Goal: Task Accomplishment & Management: Manage account settings

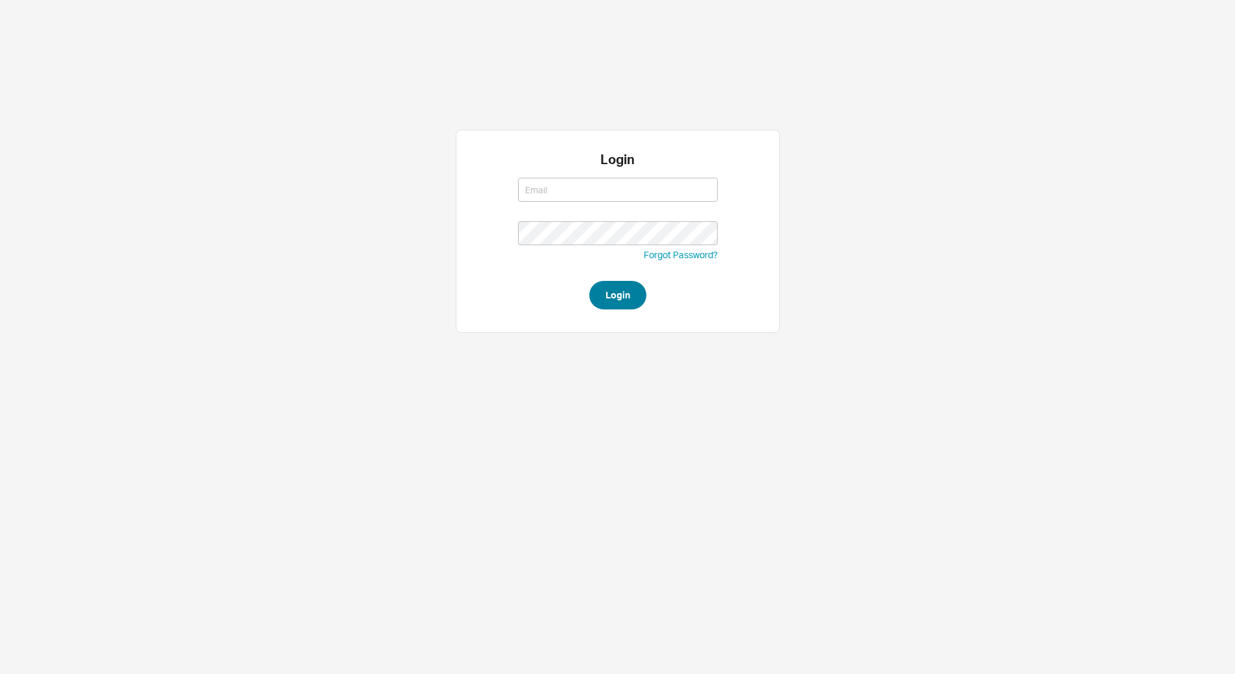
type input "[EMAIL_ADDRESS][DOMAIN_NAME]"
click at [628, 294] on button "Login" at bounding box center [617, 295] width 57 height 29
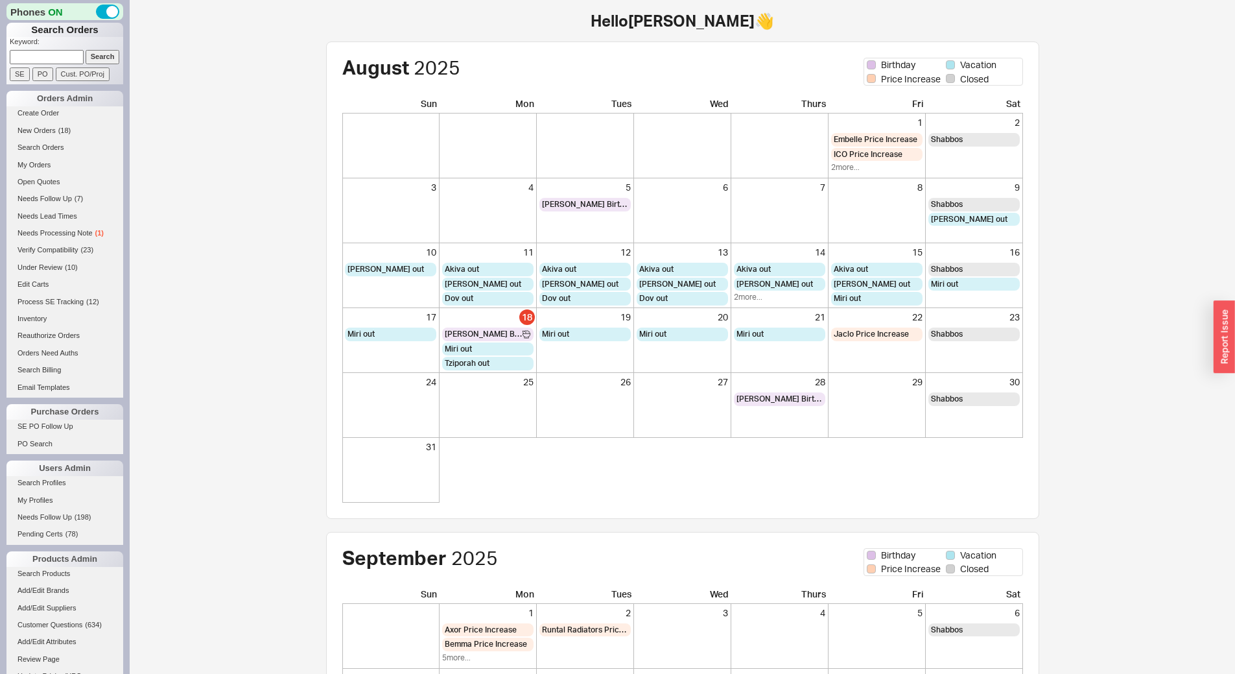
click at [63, 46] on p "Keyword:" at bounding box center [66, 43] width 113 height 13
click at [70, 54] on input at bounding box center [47, 57] width 74 height 14
type input "907694"
click at [86, 50] on input "Search" at bounding box center [103, 57] width 34 height 14
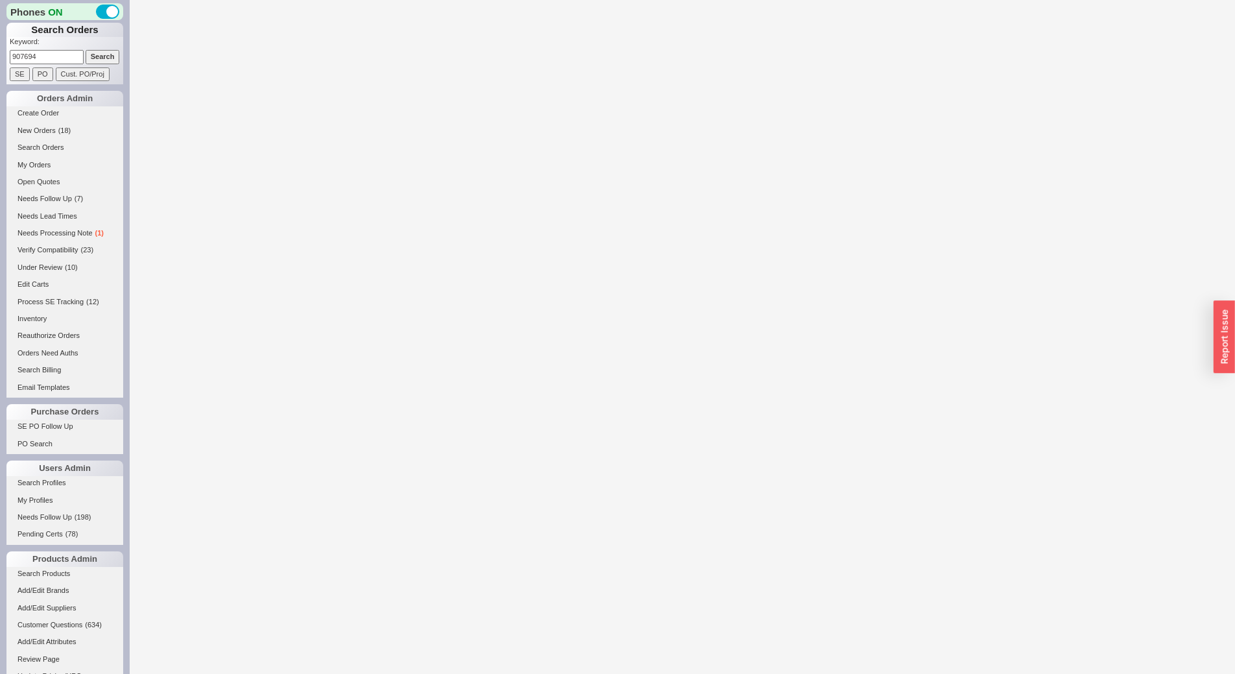
select select "*"
select select "3"
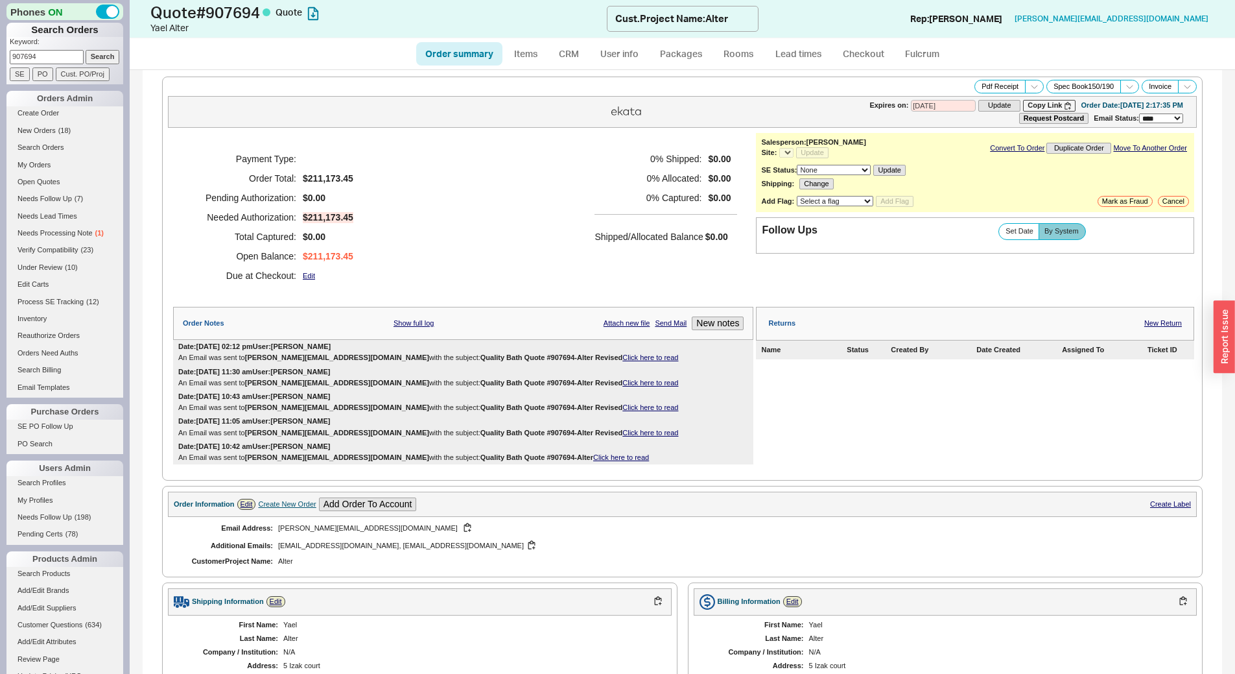
select select "*"
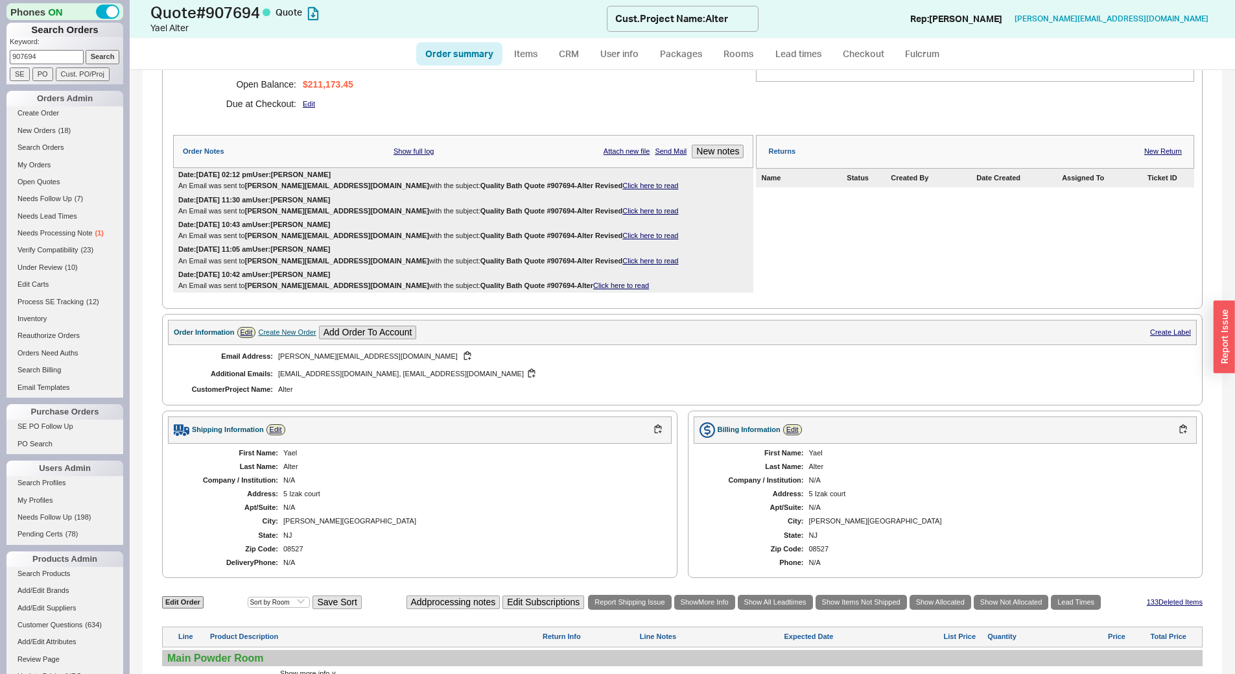
scroll to position [454, 0]
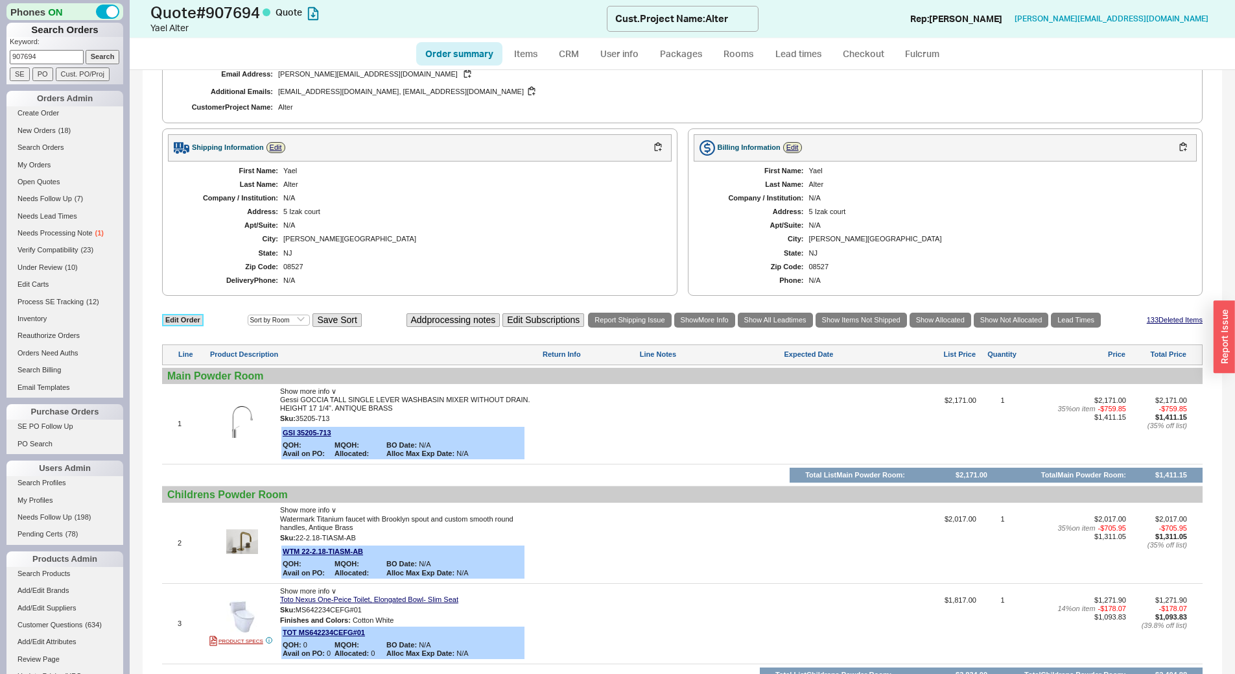
click at [172, 325] on link "Edit Order" at bounding box center [183, 320] width 42 height 12
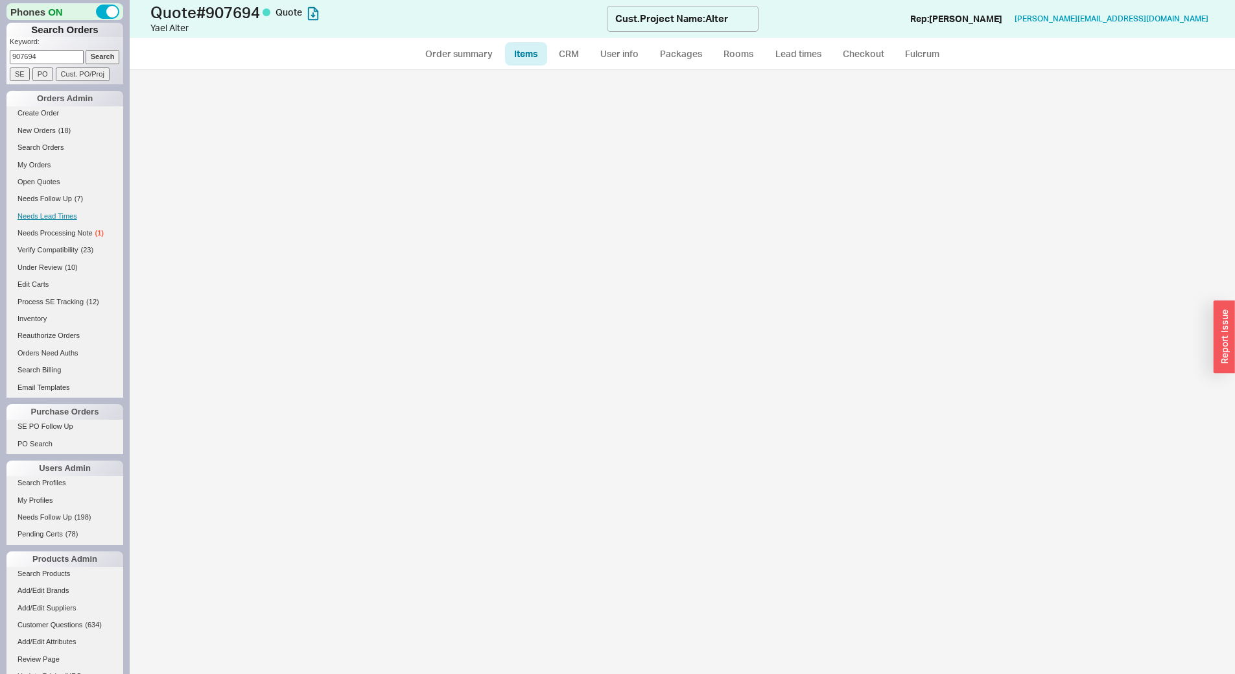
select select "3"
select select "ON_CHECKOUT_AGGREGATED"
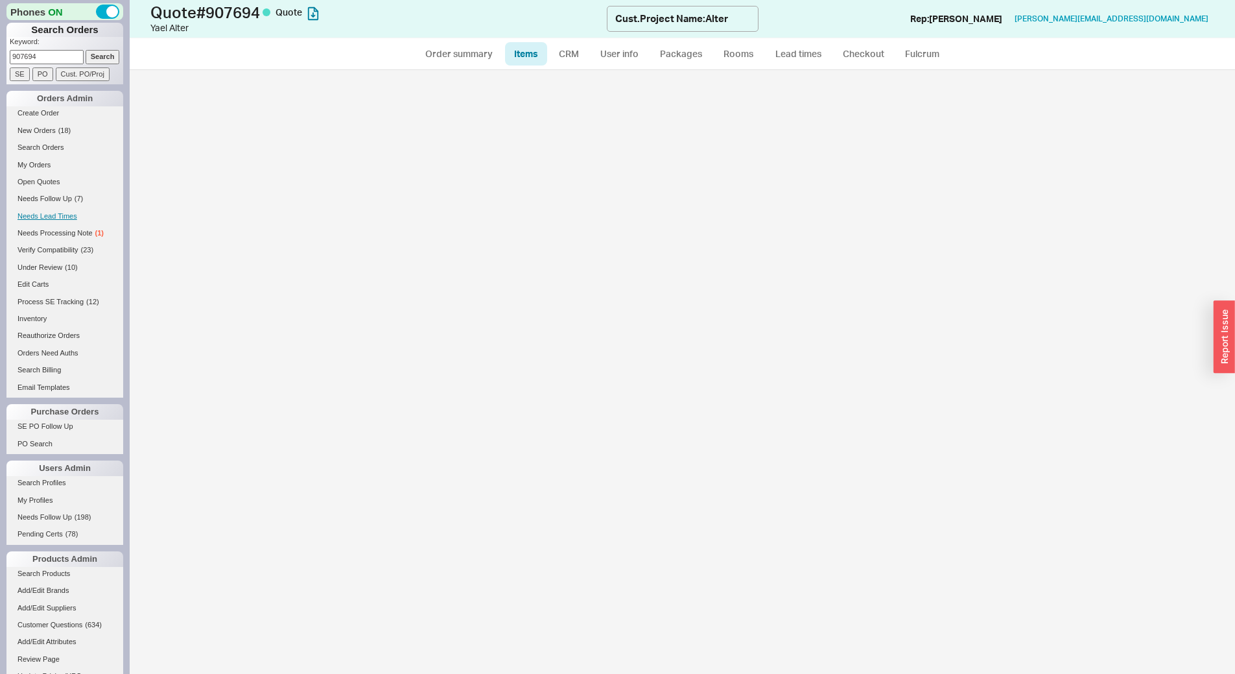
select select "ON_CHECKOUT_AGGREGATED"
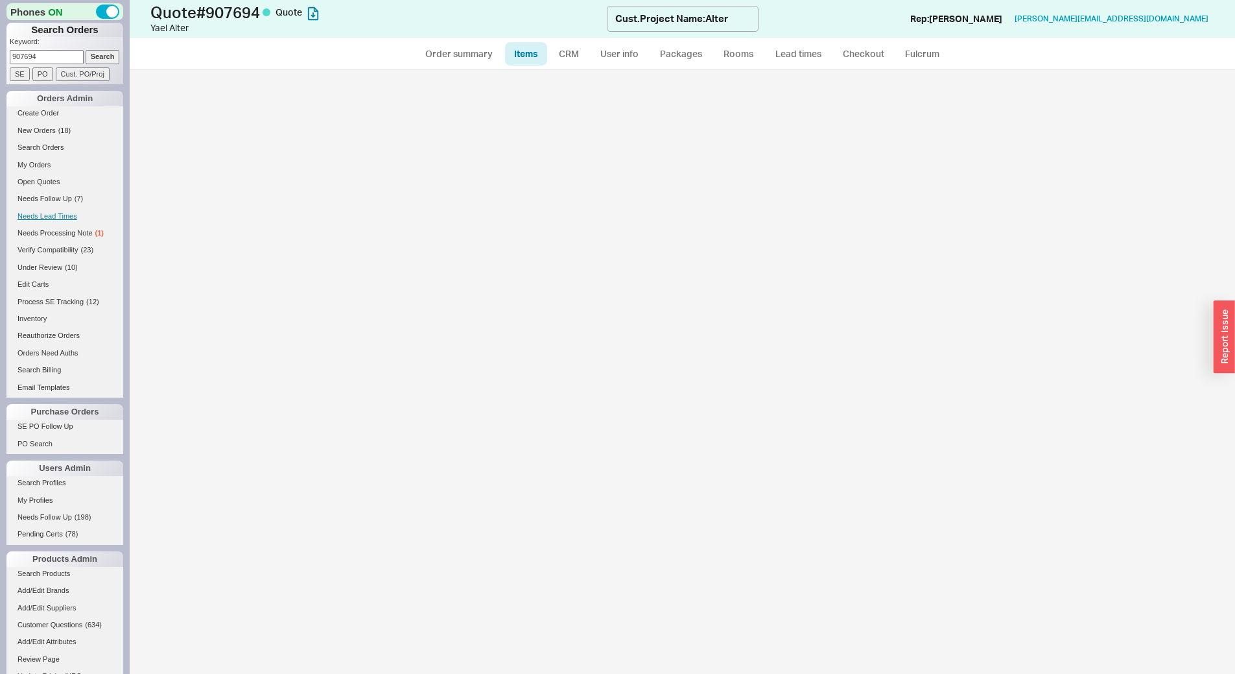
select select "ON_CHECKOUT_AGGREGATED"
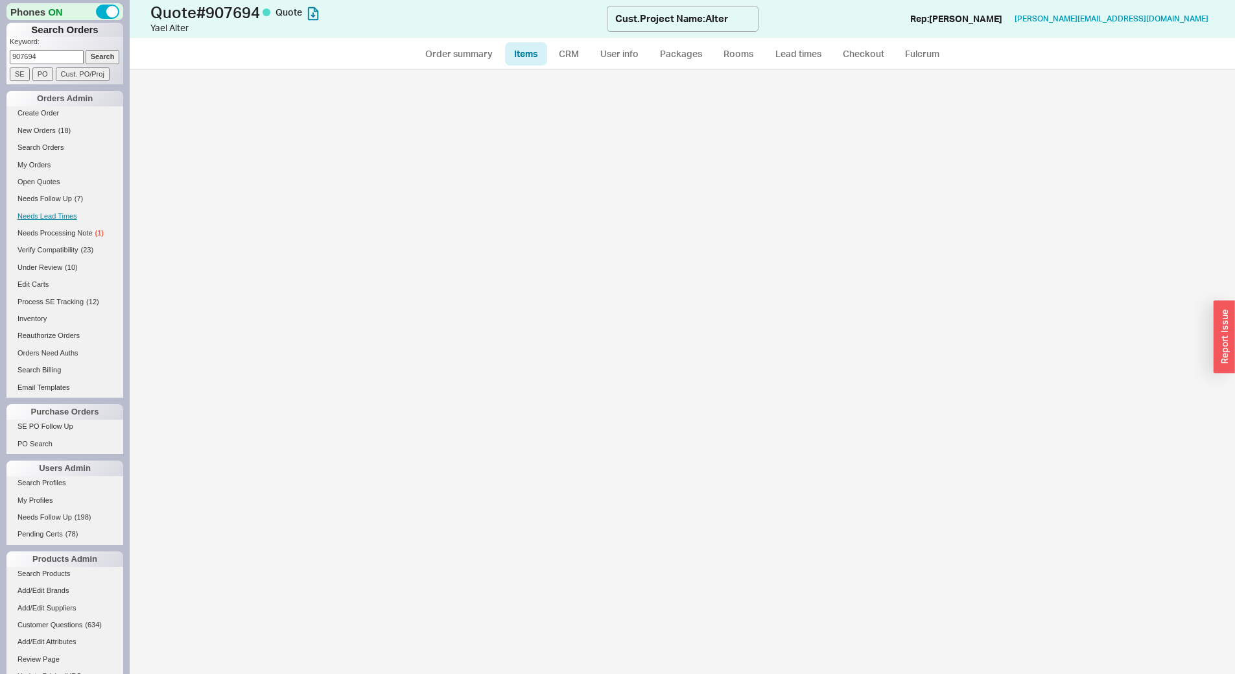
select select "ON_CHECKOUT_AGGREGATED"
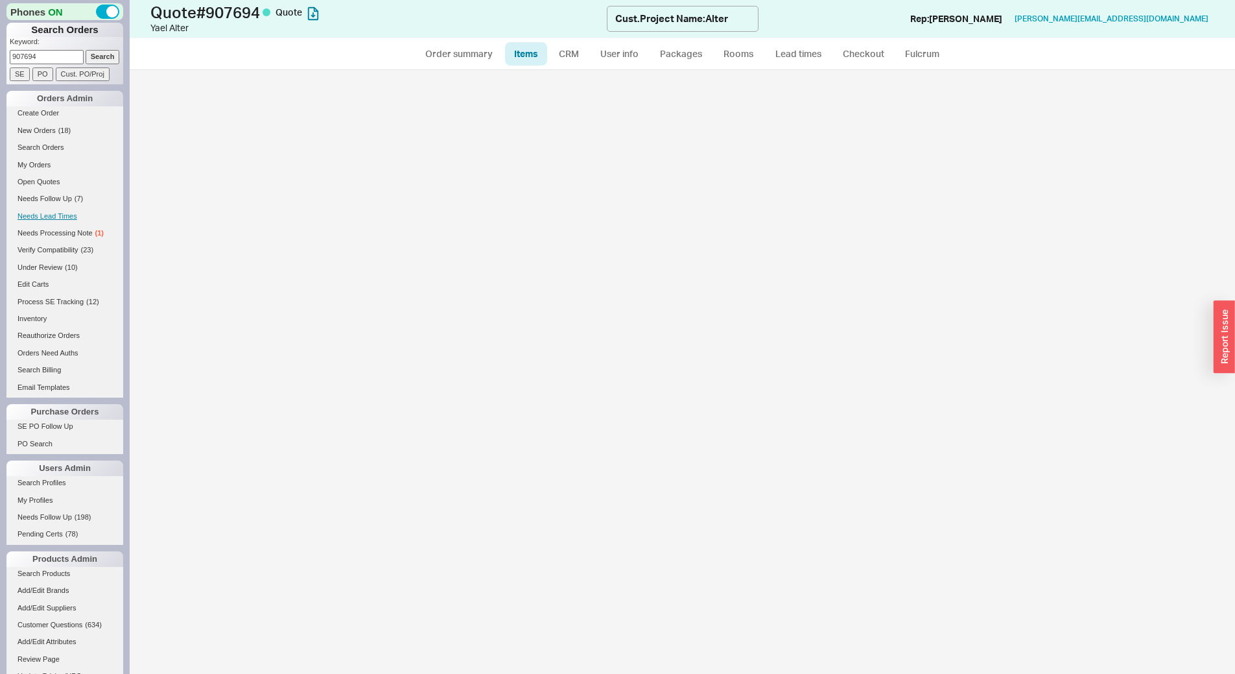
select select "ON_CHECKOUT_AGGREGATED"
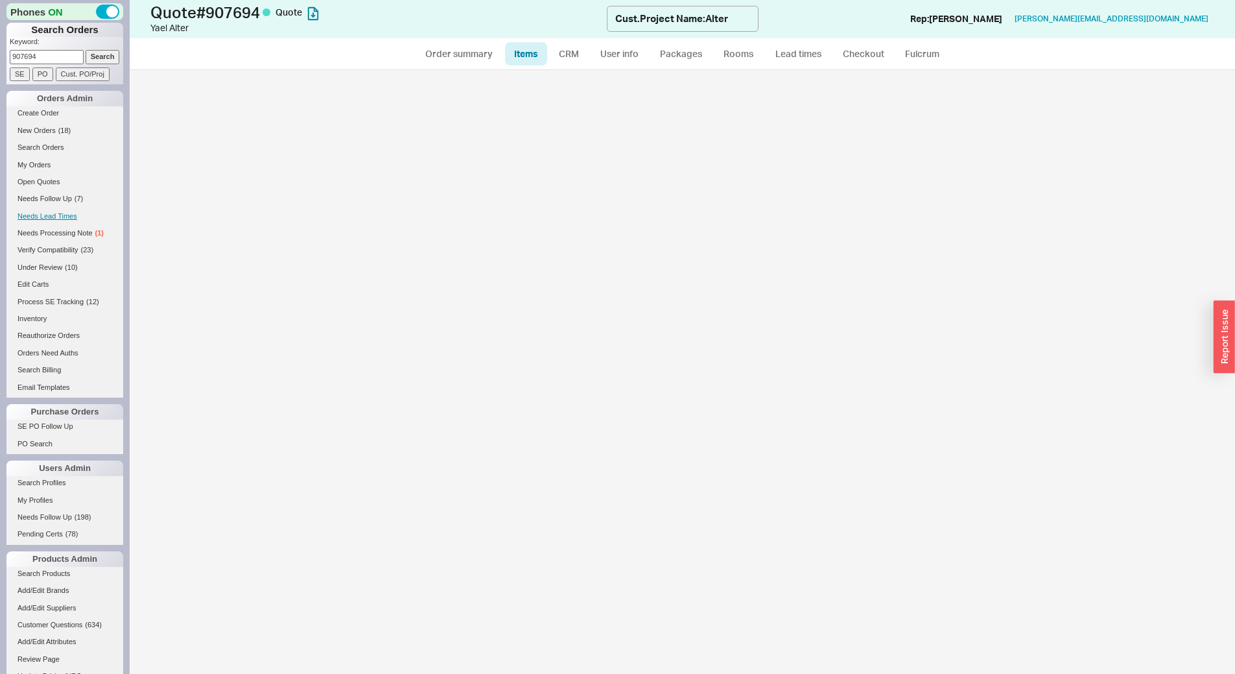
select select "ON_CHECKOUT_AGGREGATED"
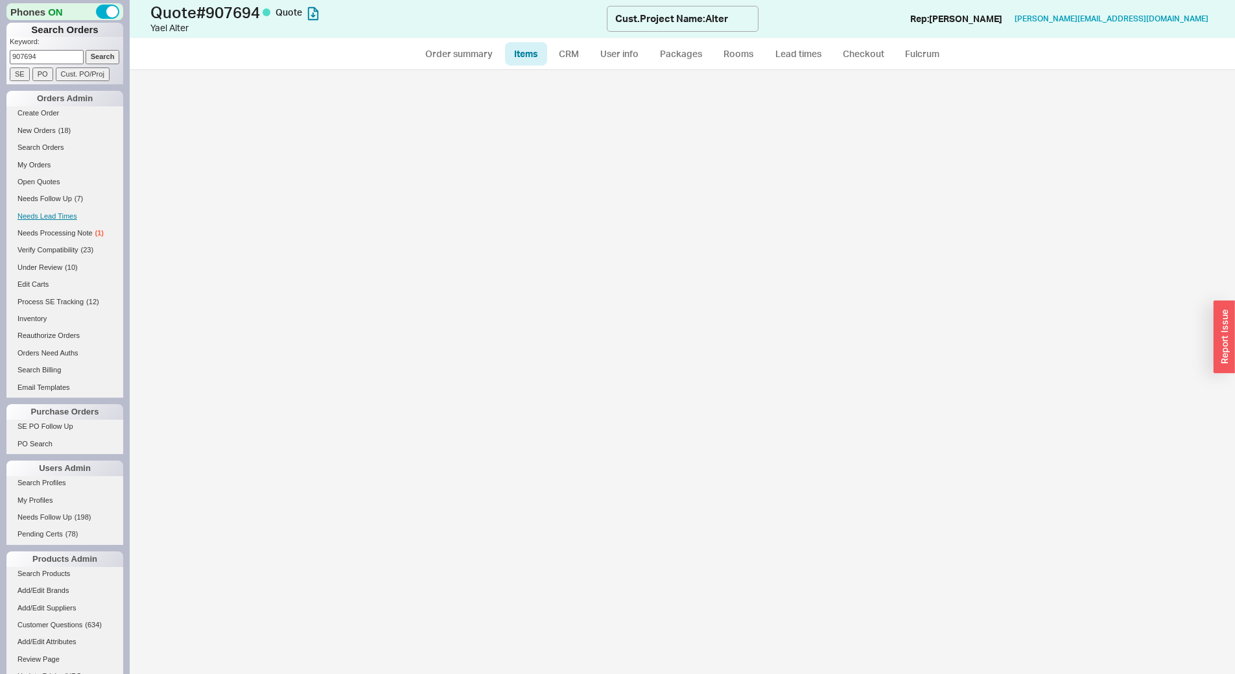
select select "ON_CHECKOUT_AGGREGATED"
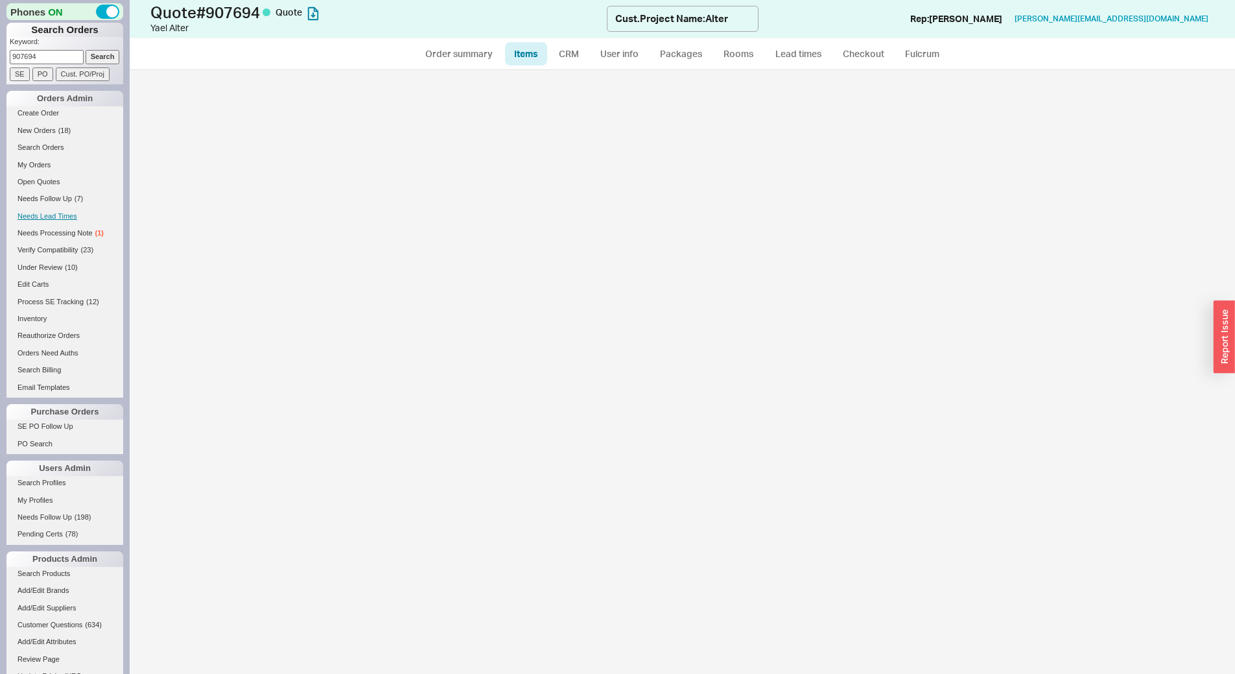
select select "ON_CHECKOUT_AGGREGATED"
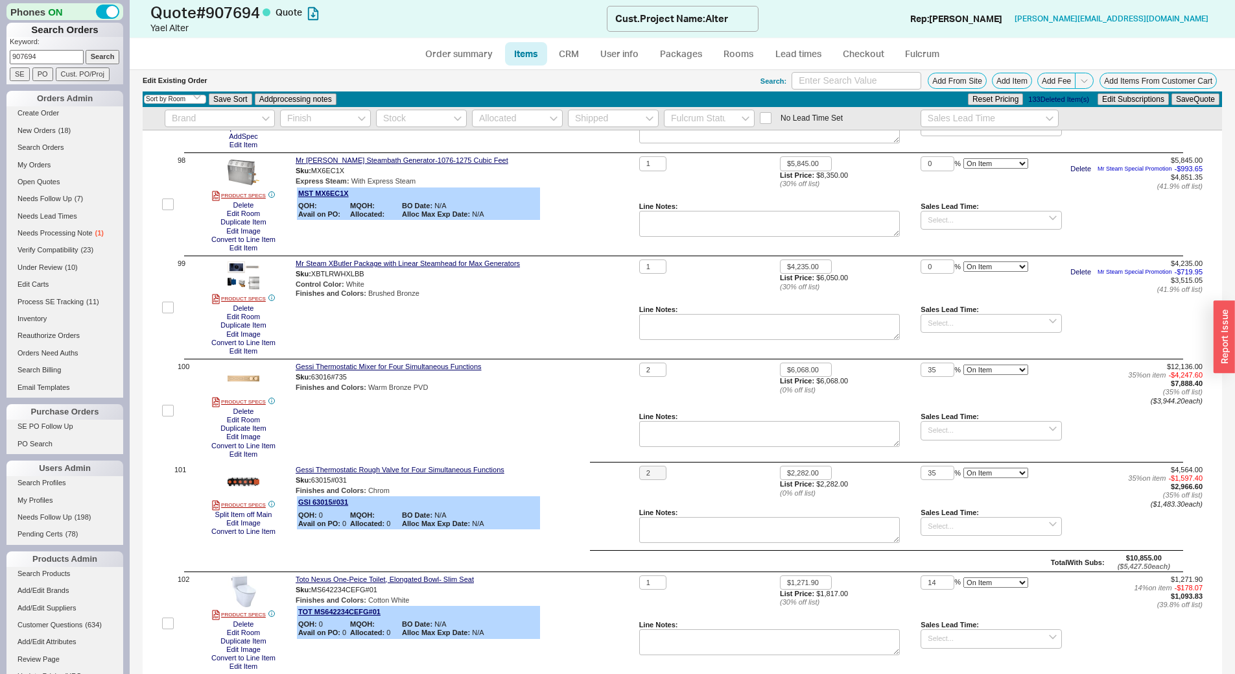
scroll to position [10375, 0]
click at [818, 76] on input at bounding box center [857, 81] width 130 height 18
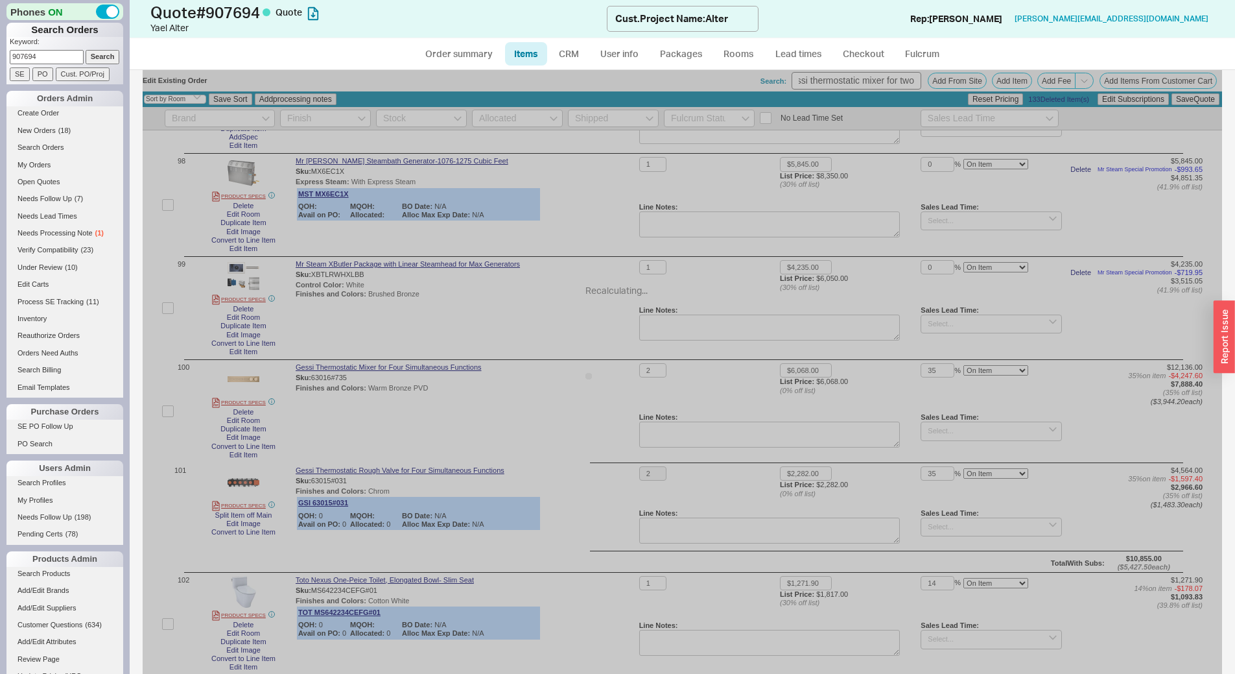
scroll to position [0, 0]
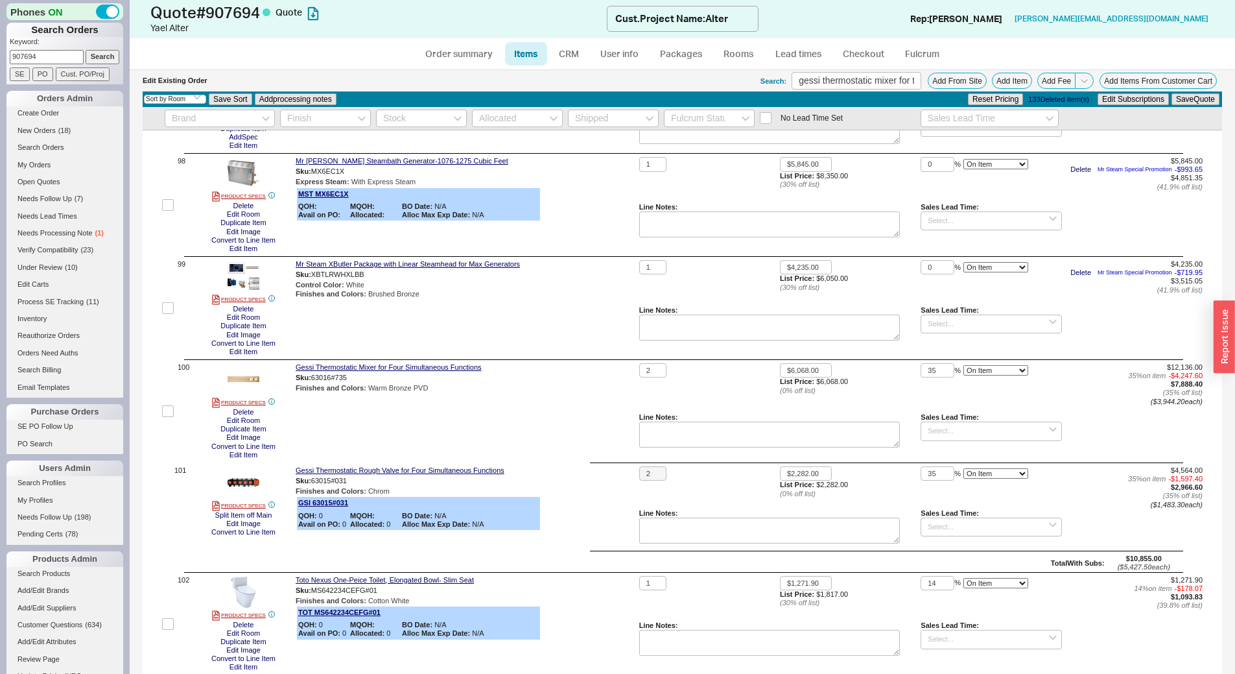
click at [862, 91] on div "Select an option Sort by Brand Sort by Room Save Sort Add processing notes Rese…" at bounding box center [683, 99] width 1080 height 16
click at [870, 78] on input "gessi thermostatic mixer for two" at bounding box center [857, 81] width 130 height 18
click at [873, 81] on input "gessi thermostatic mixer for two" at bounding box center [857, 81] width 130 height 18
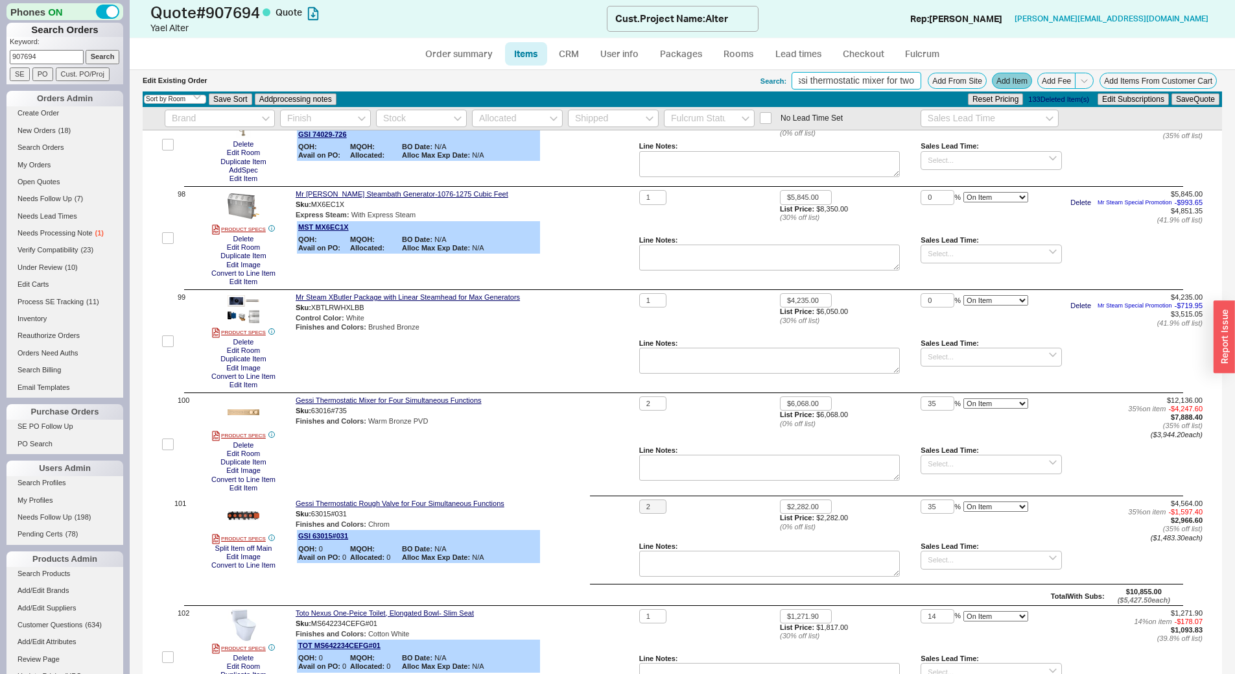
drag, startPoint x: 890, startPoint y: 77, endPoint x: 1001, endPoint y: 83, distance: 111.0
click at [1001, 83] on div "Search: gessi thermostatic mixer for two Add From Site Add Item Add Fee Add Ite…" at bounding box center [992, 81] width 462 height 18
type input "gessi thermostatic mixer"
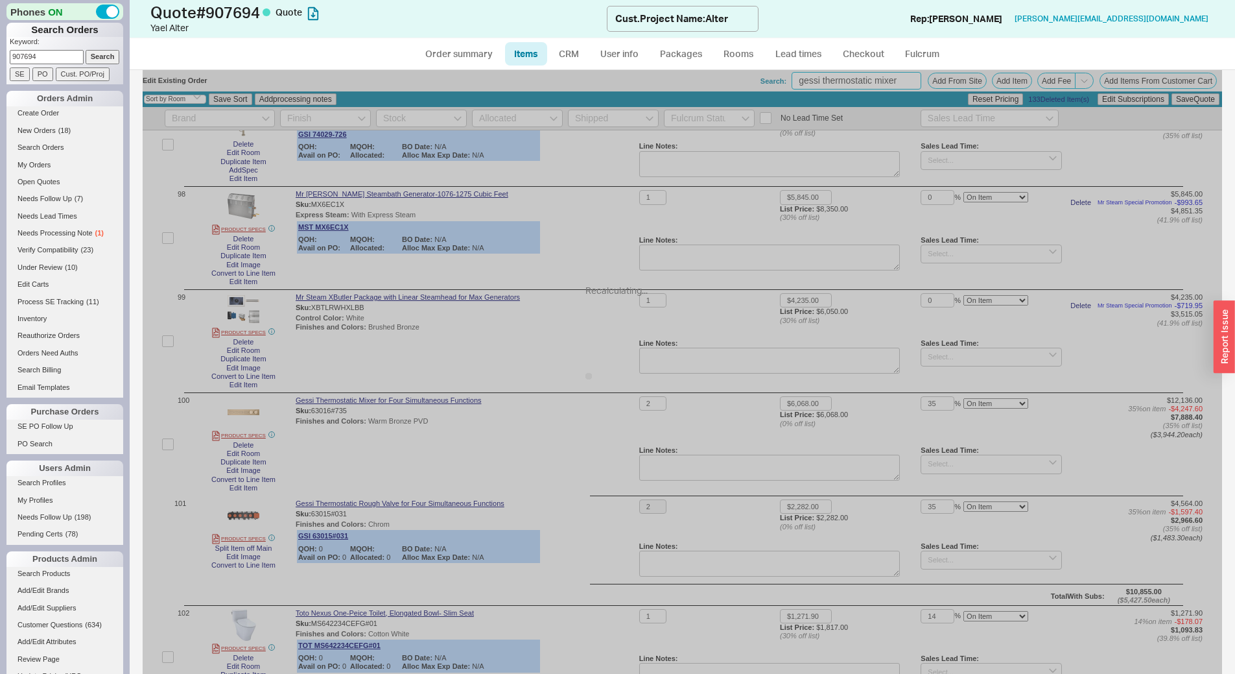
scroll to position [10407, 0]
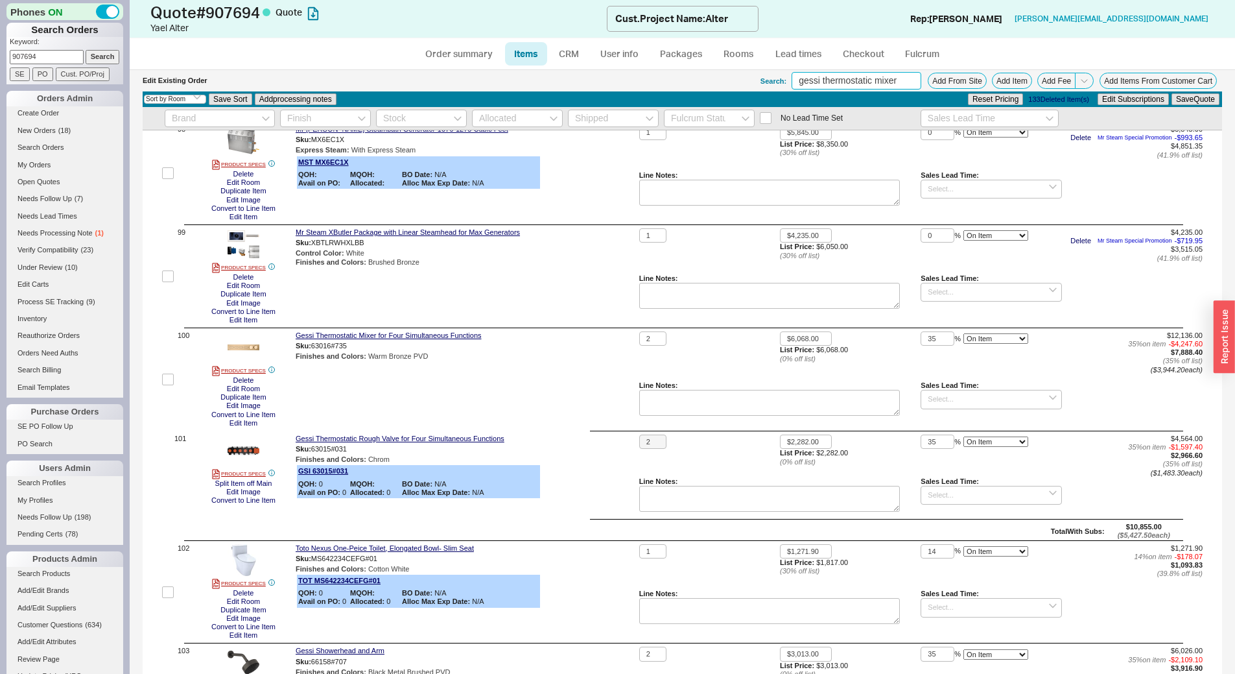
click at [899, 82] on input "gessi thermostatic mixer" at bounding box center [857, 81] width 130 height 18
click at [928, 74] on button "Add From Site" at bounding box center [957, 81] width 59 height 16
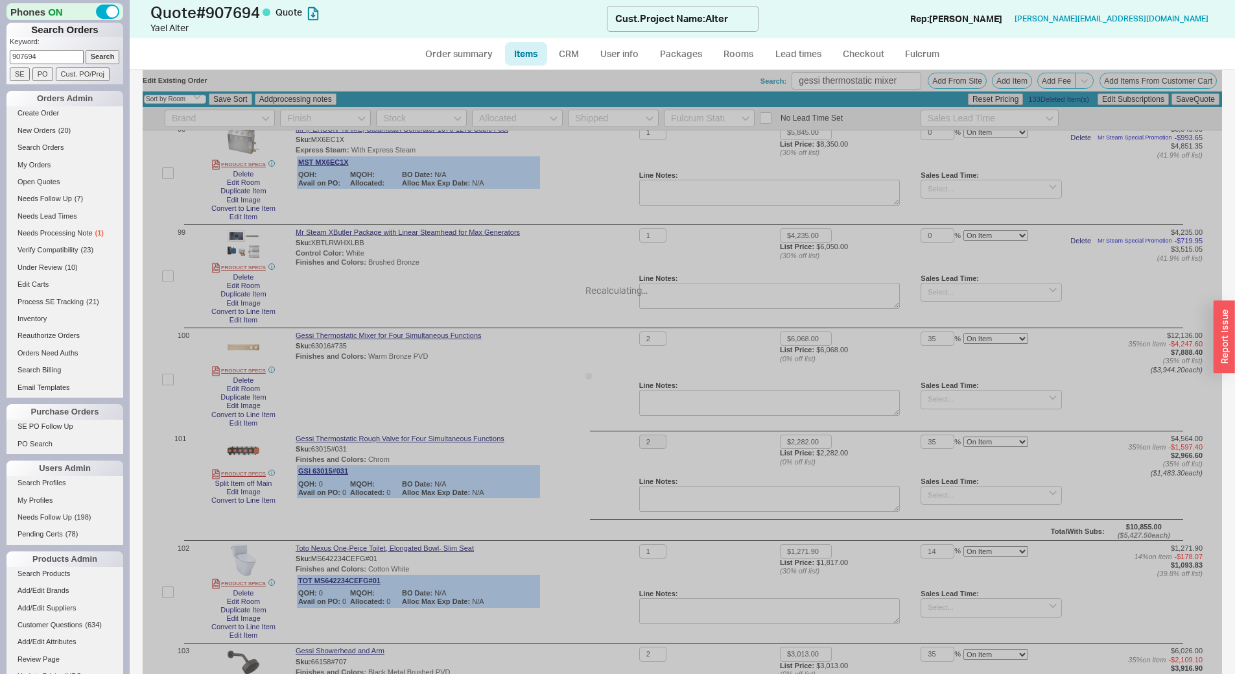
select select "ON_CHECKOUT_AGGREGATED"
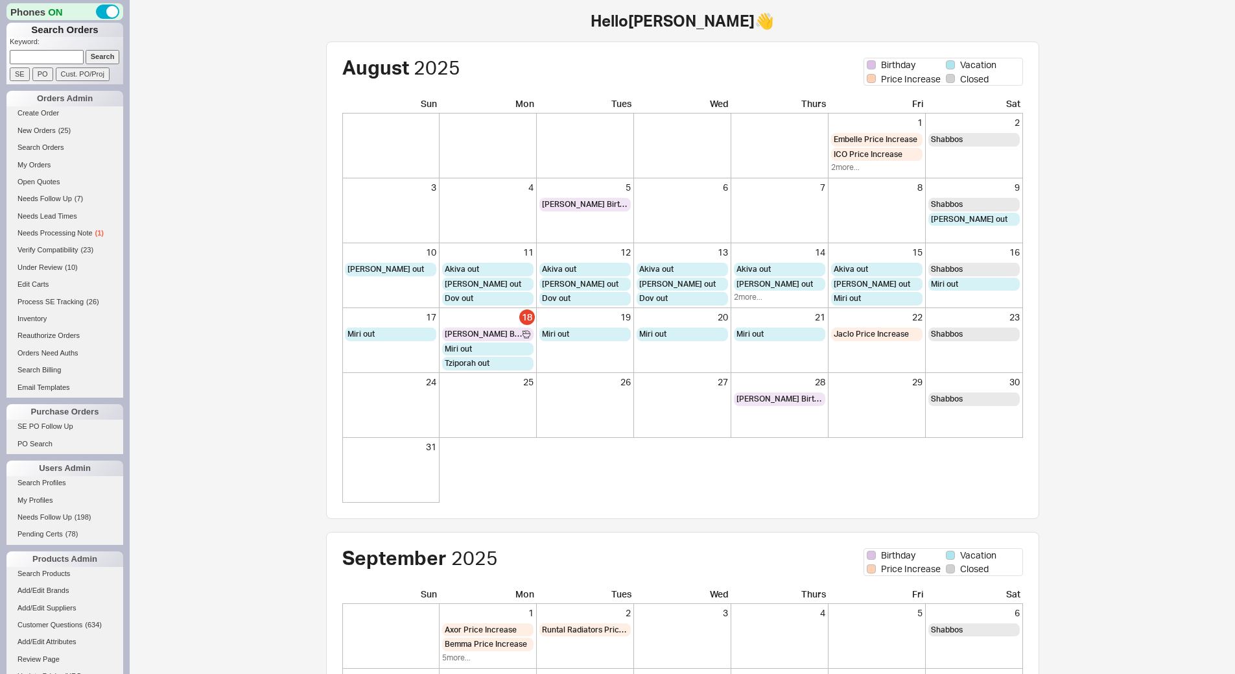
click at [37, 63] on input at bounding box center [47, 57] width 74 height 14
type input "931434"
click at [86, 50] on input "Search" at bounding box center [103, 57] width 34 height 14
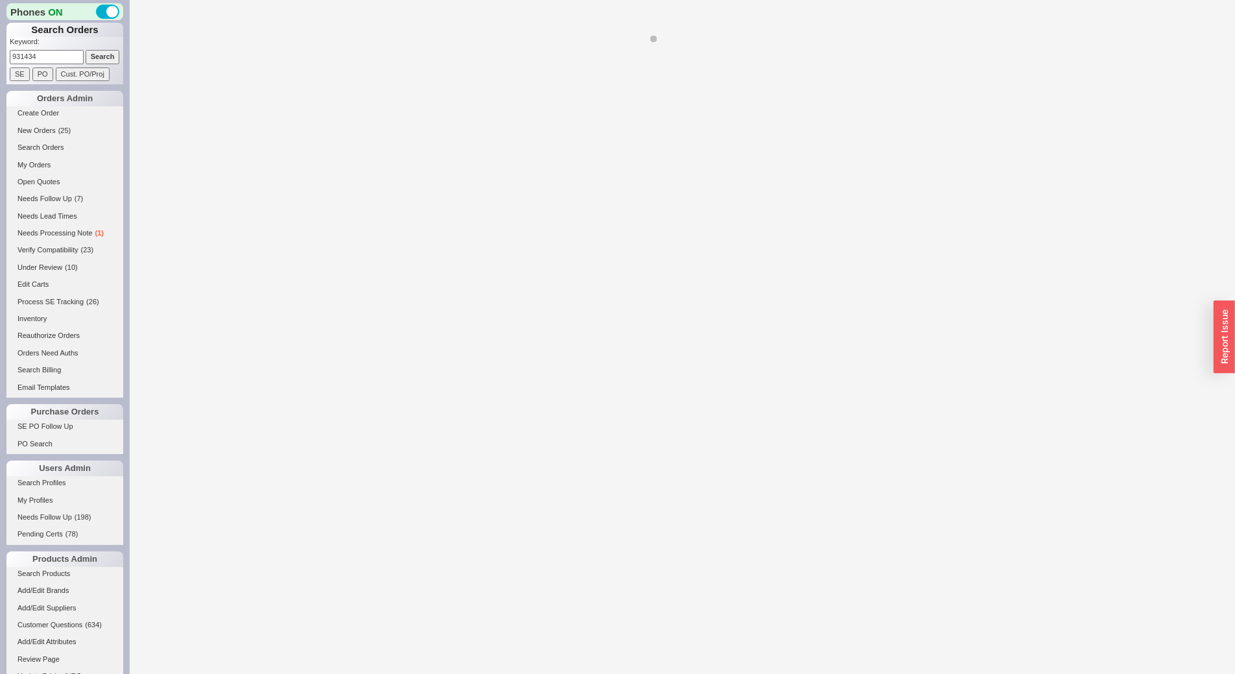
select select "*"
select select "LOW"
select select "3"
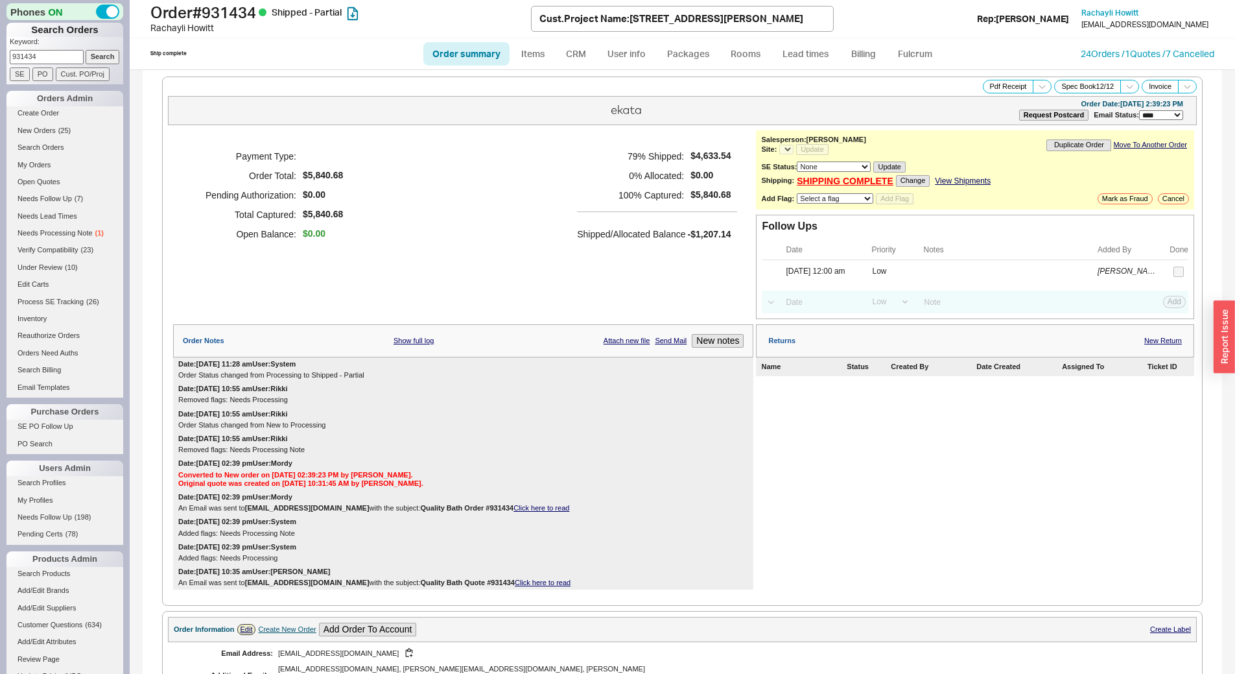
select select "*"
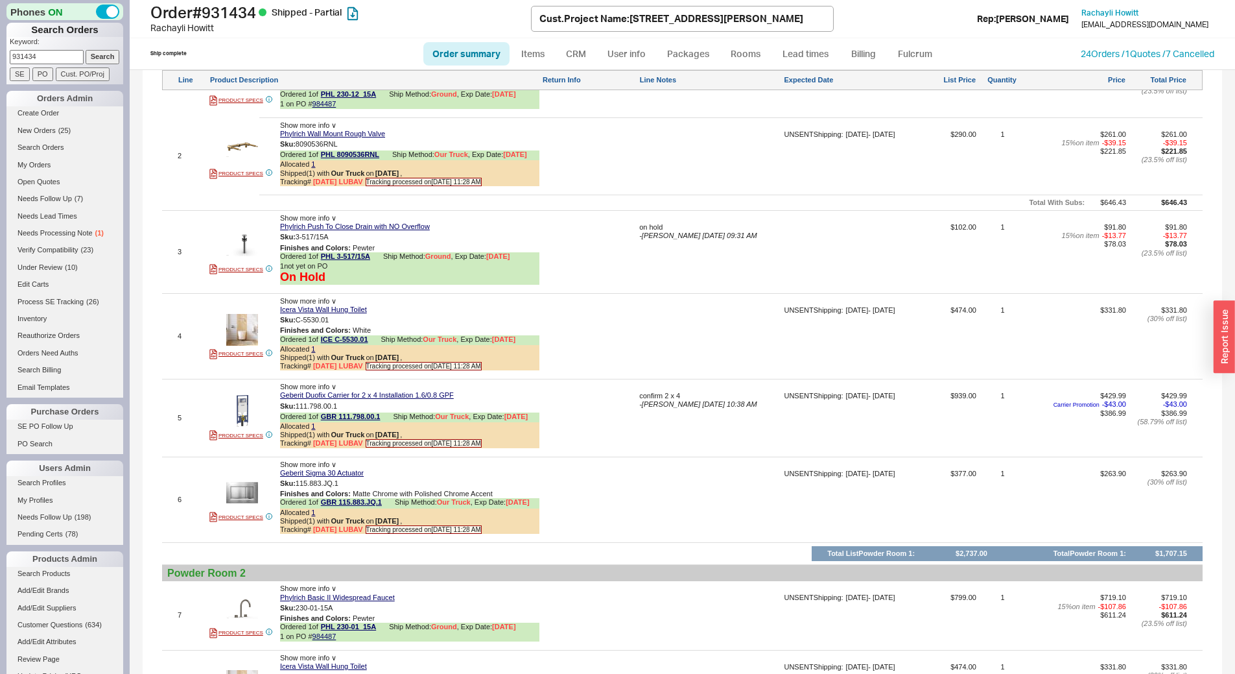
scroll to position [1297, 0]
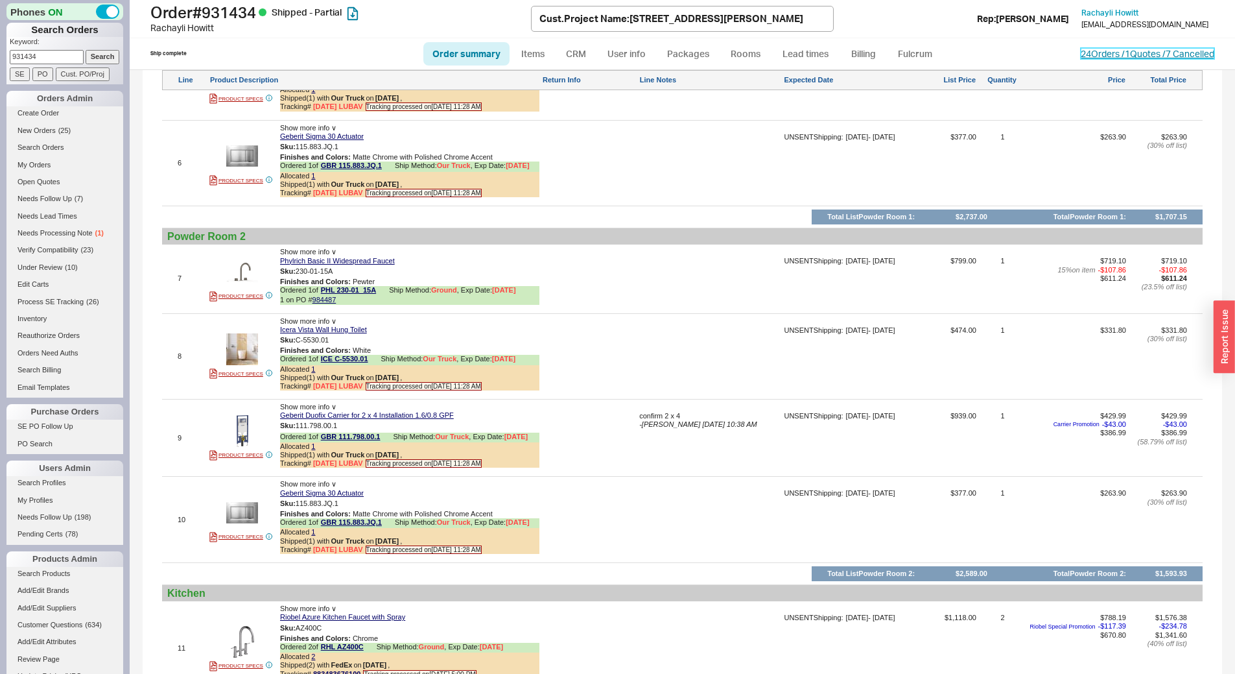
click at [1113, 54] on link "24 Orders / 1 Quotes / 7 Cancelled" at bounding box center [1148, 53] width 134 height 11
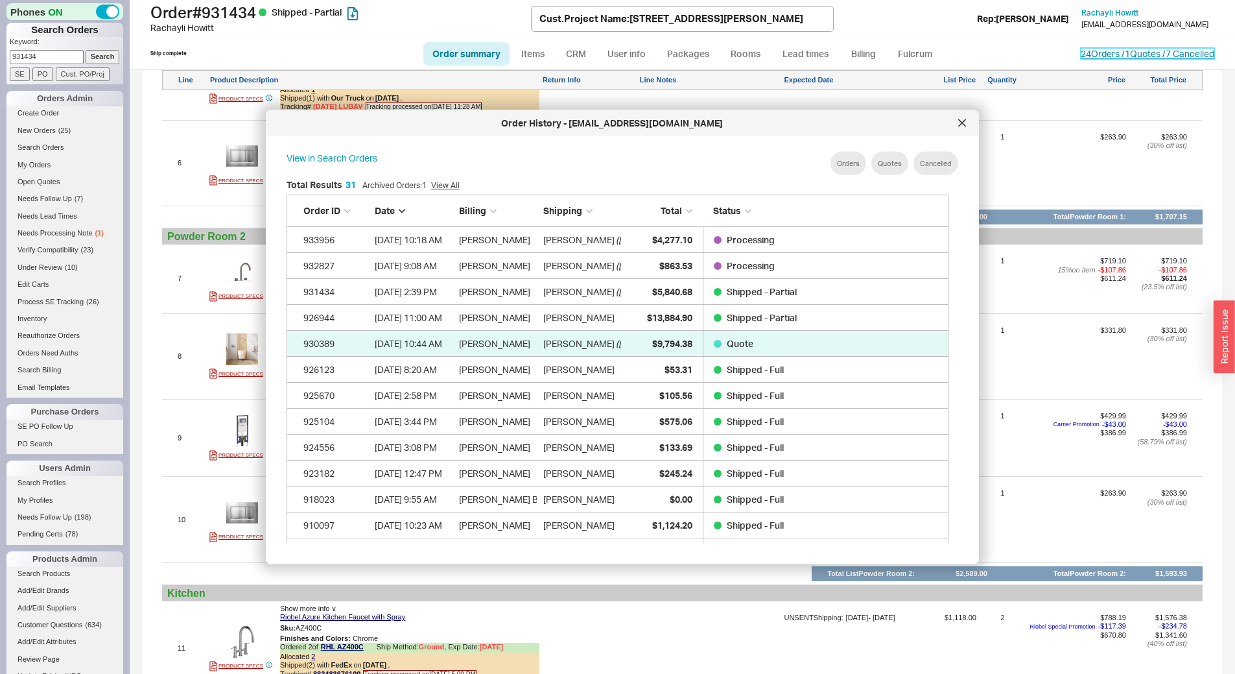
scroll to position [387, 673]
click at [645, 243] on div "$4,277.10" at bounding box center [660, 239] width 65 height 26
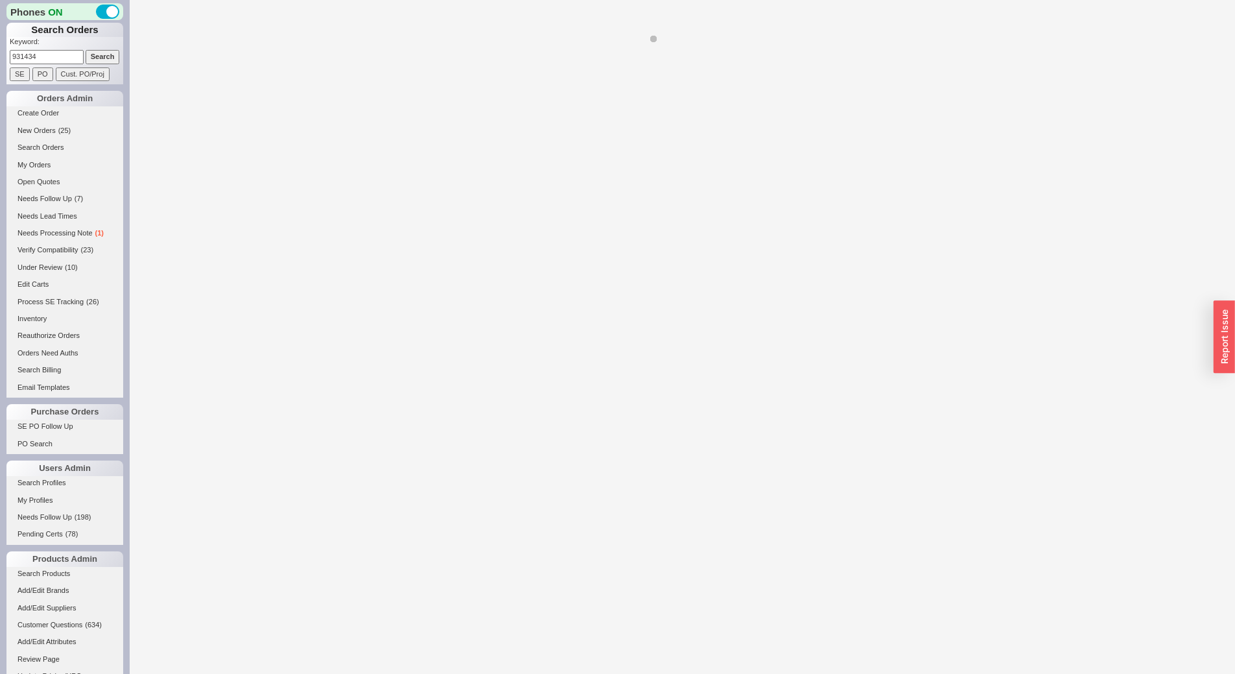
select select "*"
select select "LOW"
select select "3"
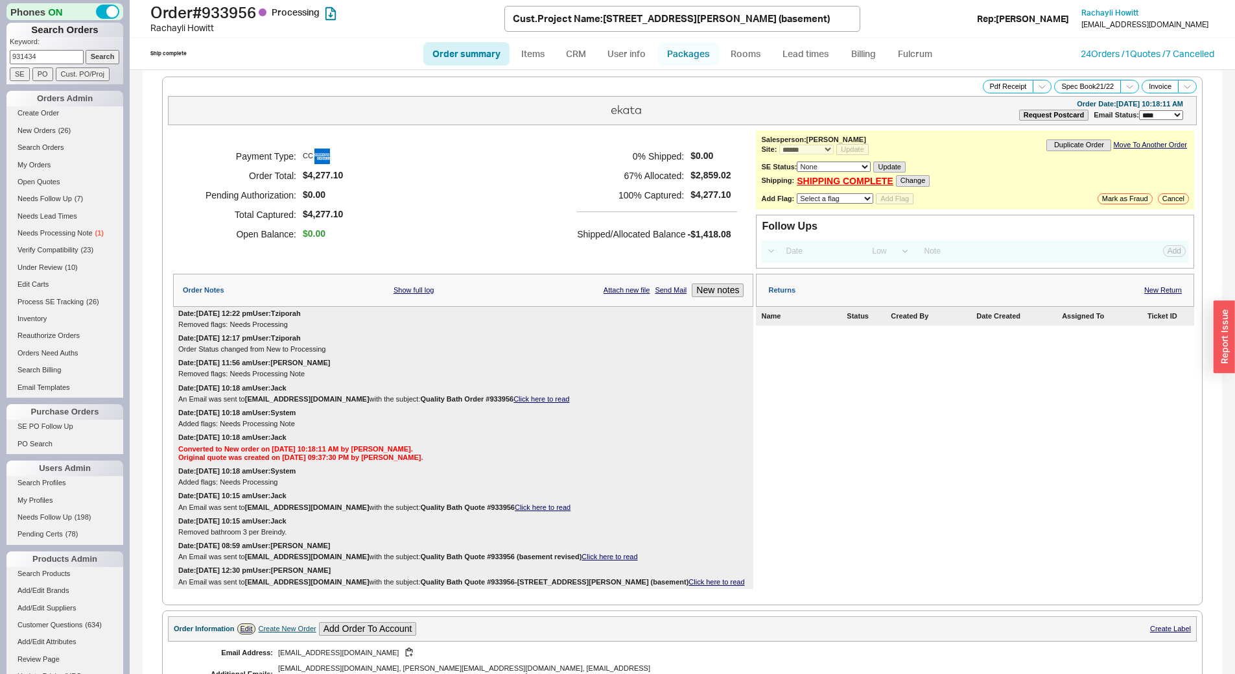
click at [691, 52] on link "Packages" at bounding box center [688, 53] width 61 height 23
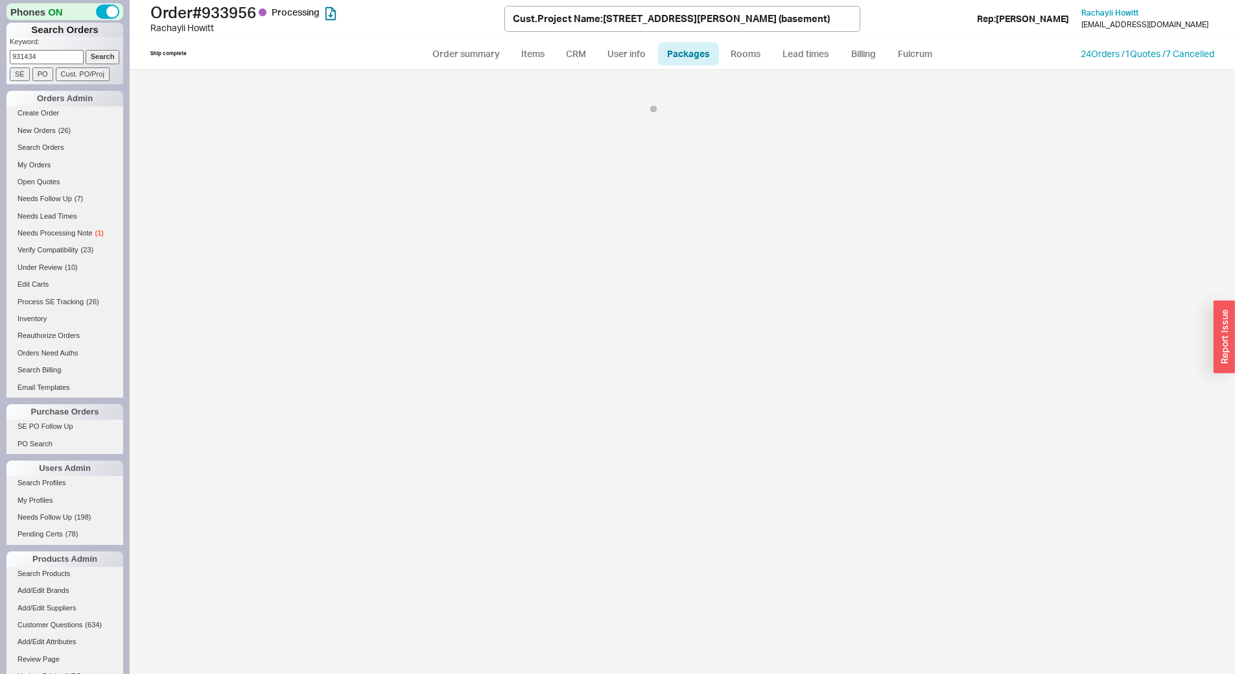
select select "8"
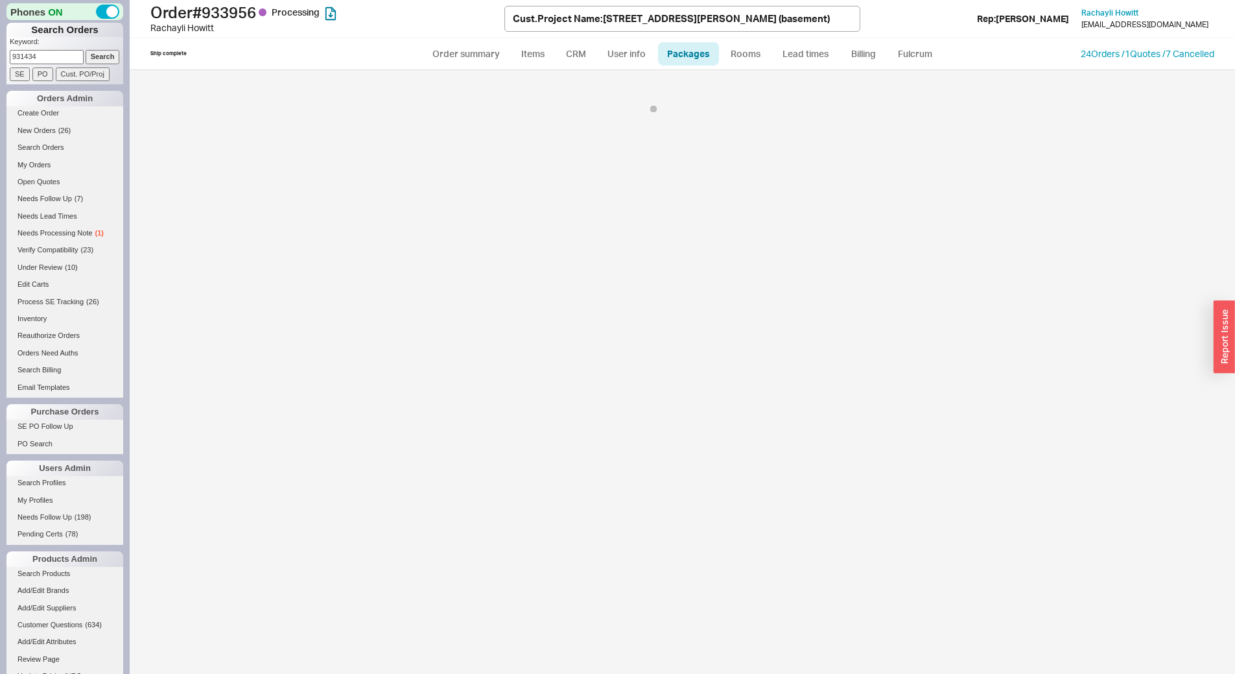
select select "8"
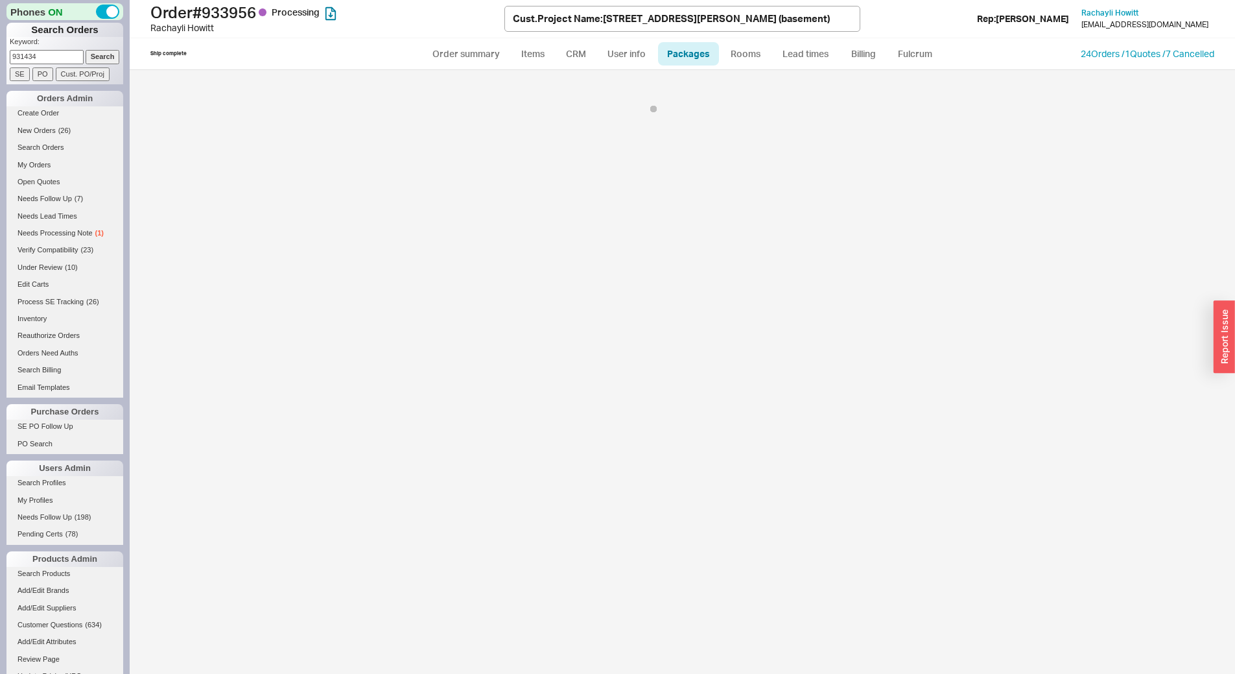
select select "8"
select select "1"
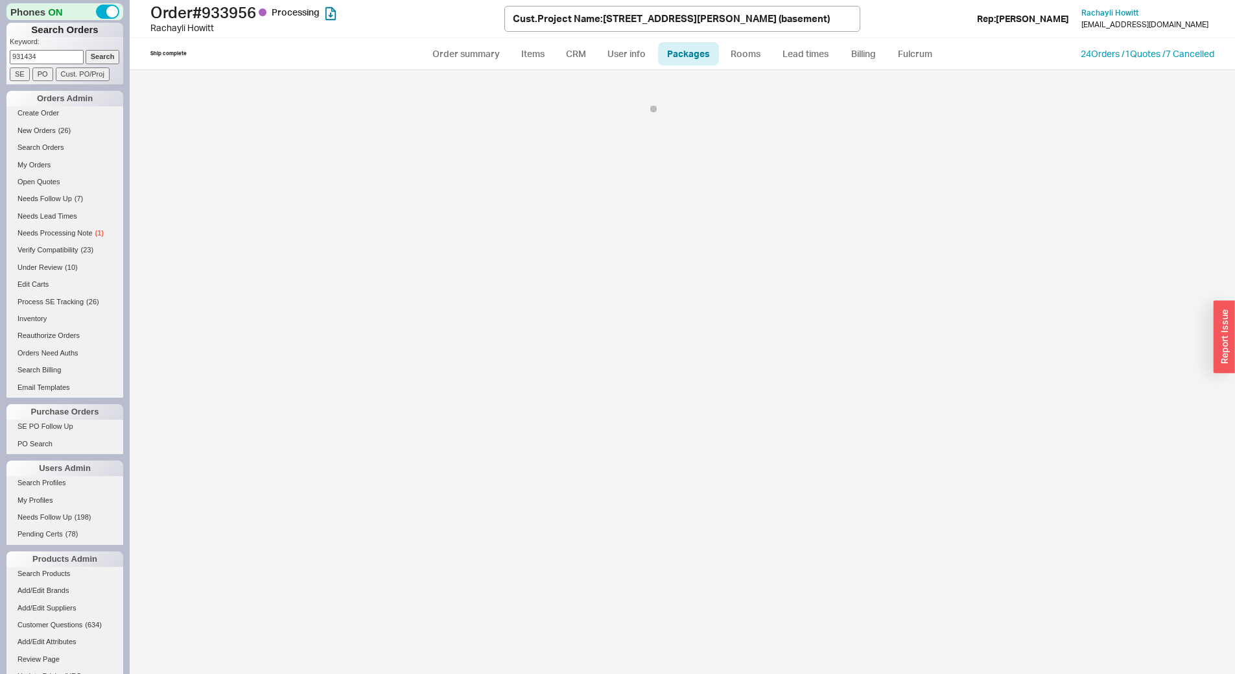
select select "1"
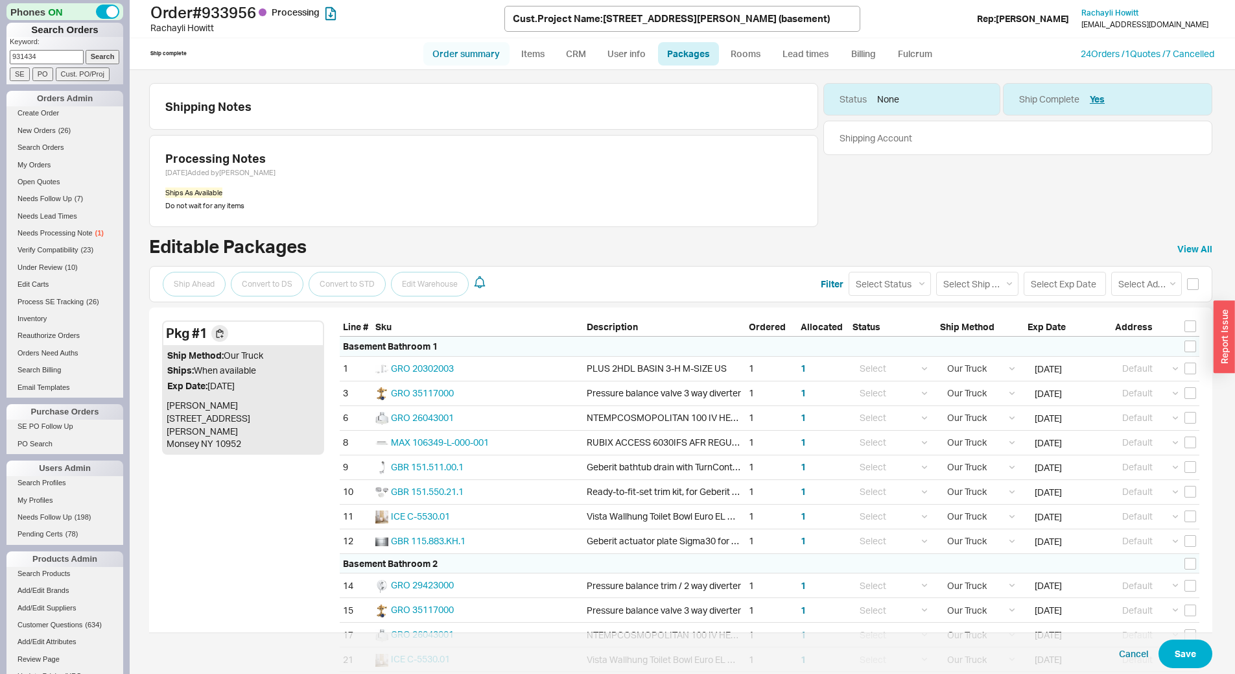
click at [446, 49] on link "Order summary" at bounding box center [466, 53] width 86 height 23
select select "*"
select select "LOW"
select select "3"
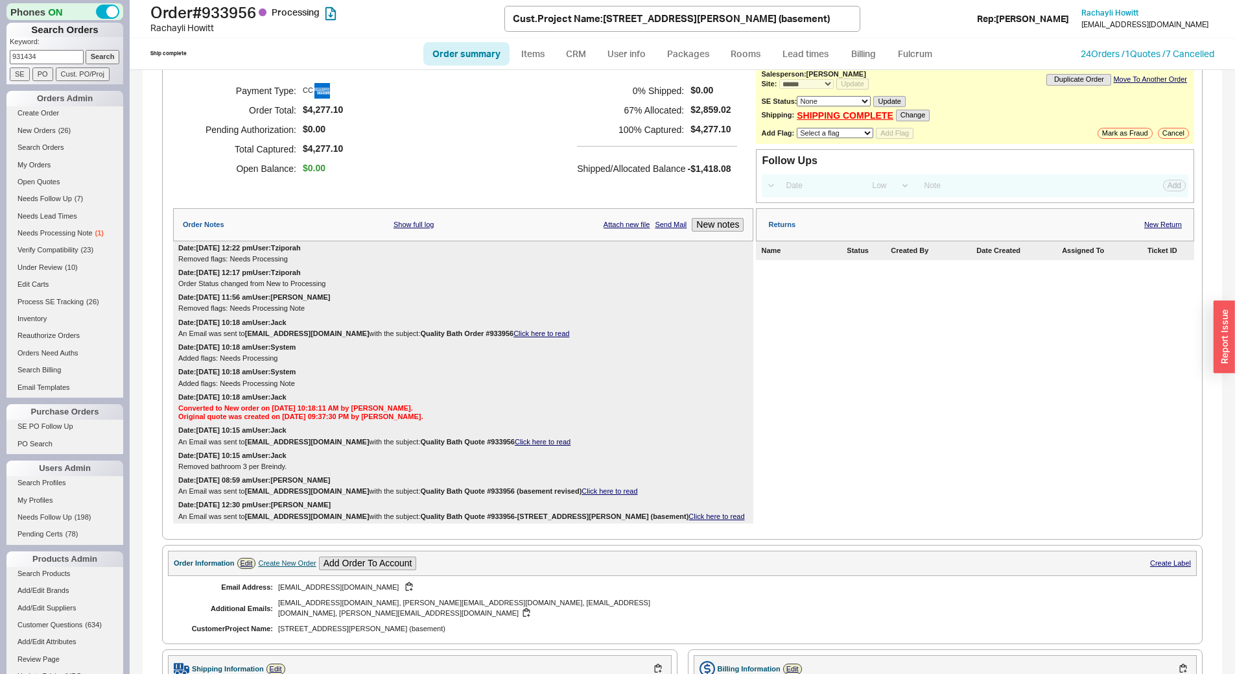
scroll to position [389, 0]
